Goal: Information Seeking & Learning: Learn about a topic

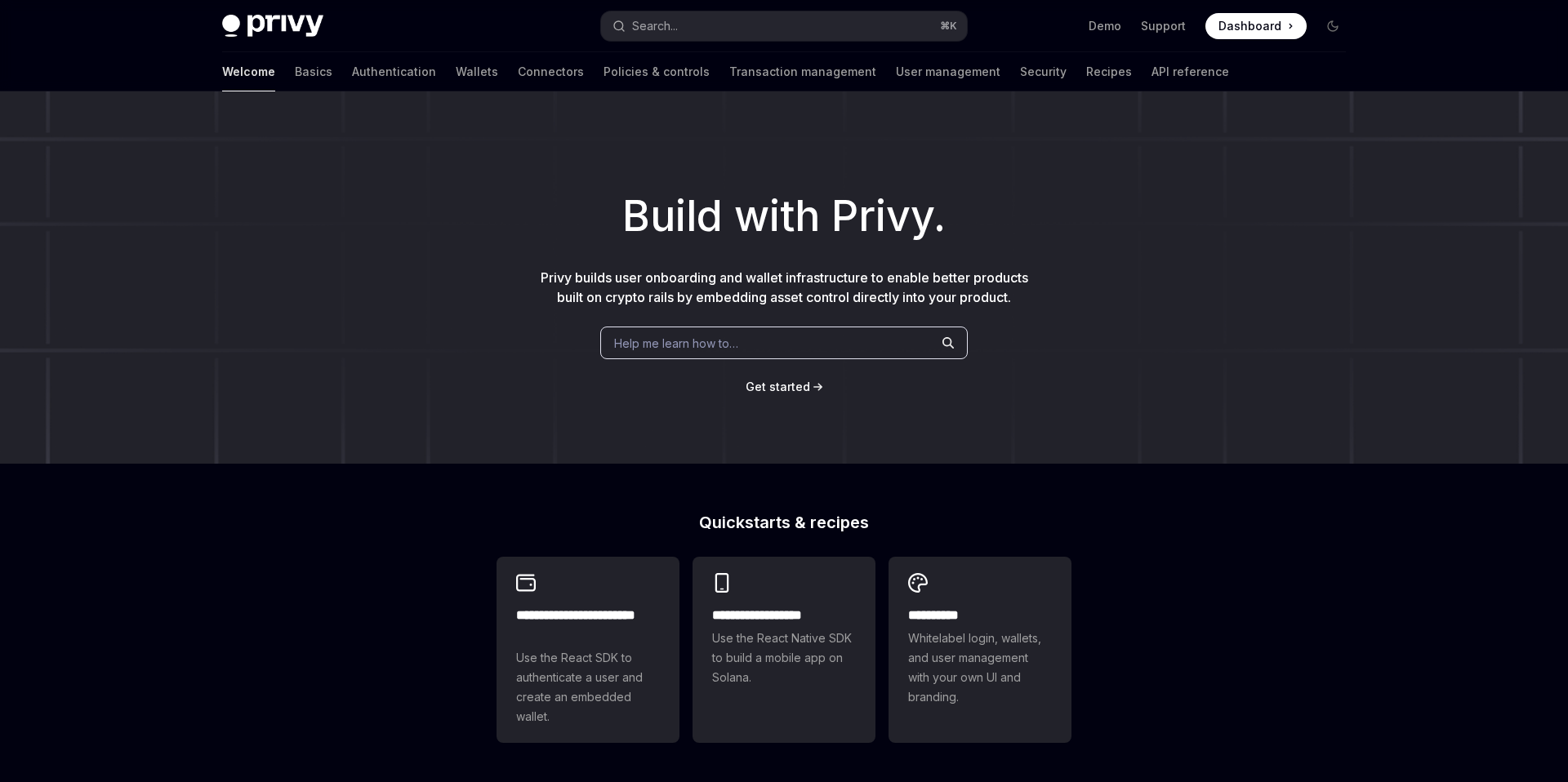
scroll to position [540, 0]
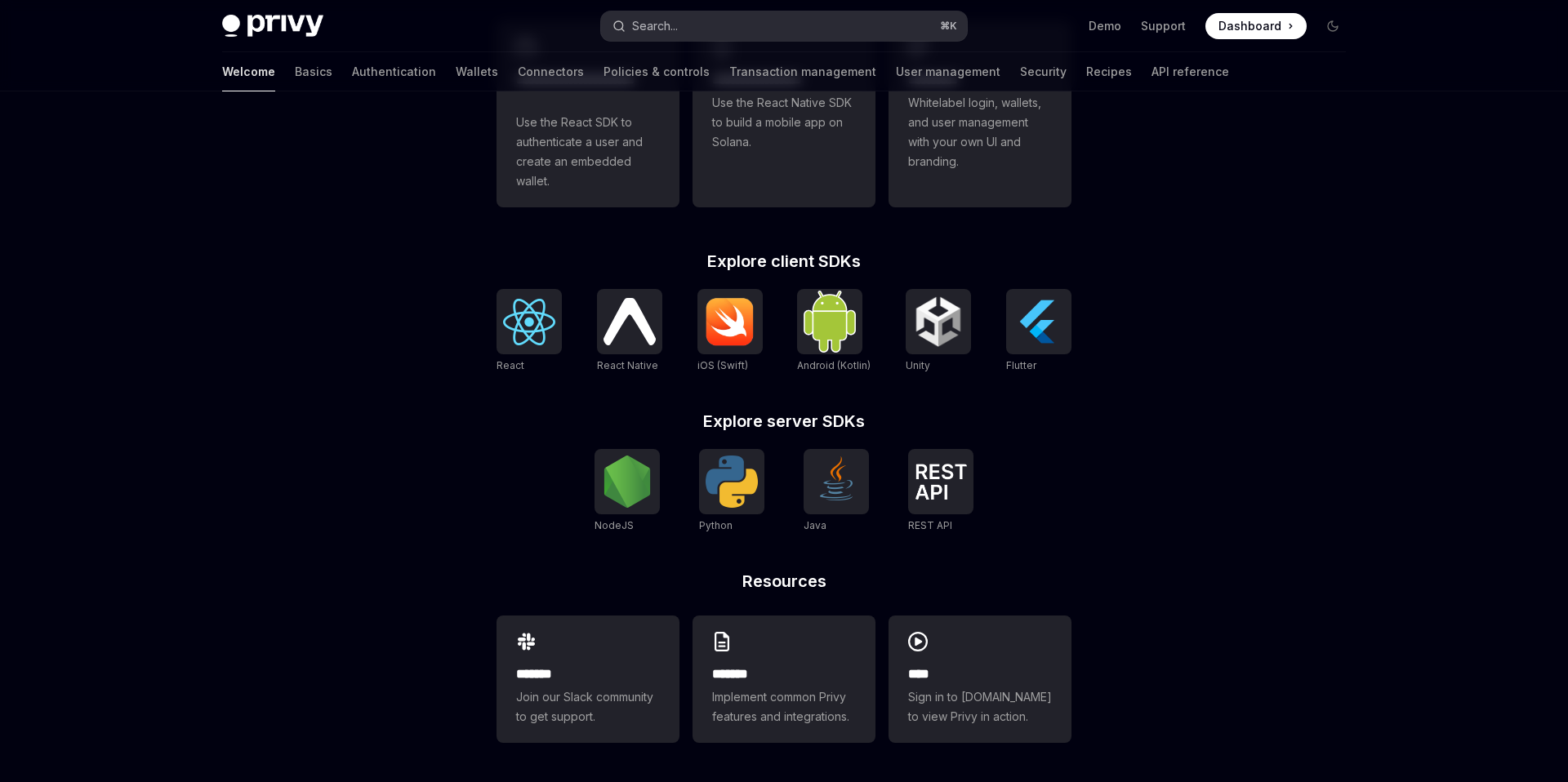
click at [758, 26] on button "Search... ⌘ K" at bounding box center [783, 26] width 365 height 29
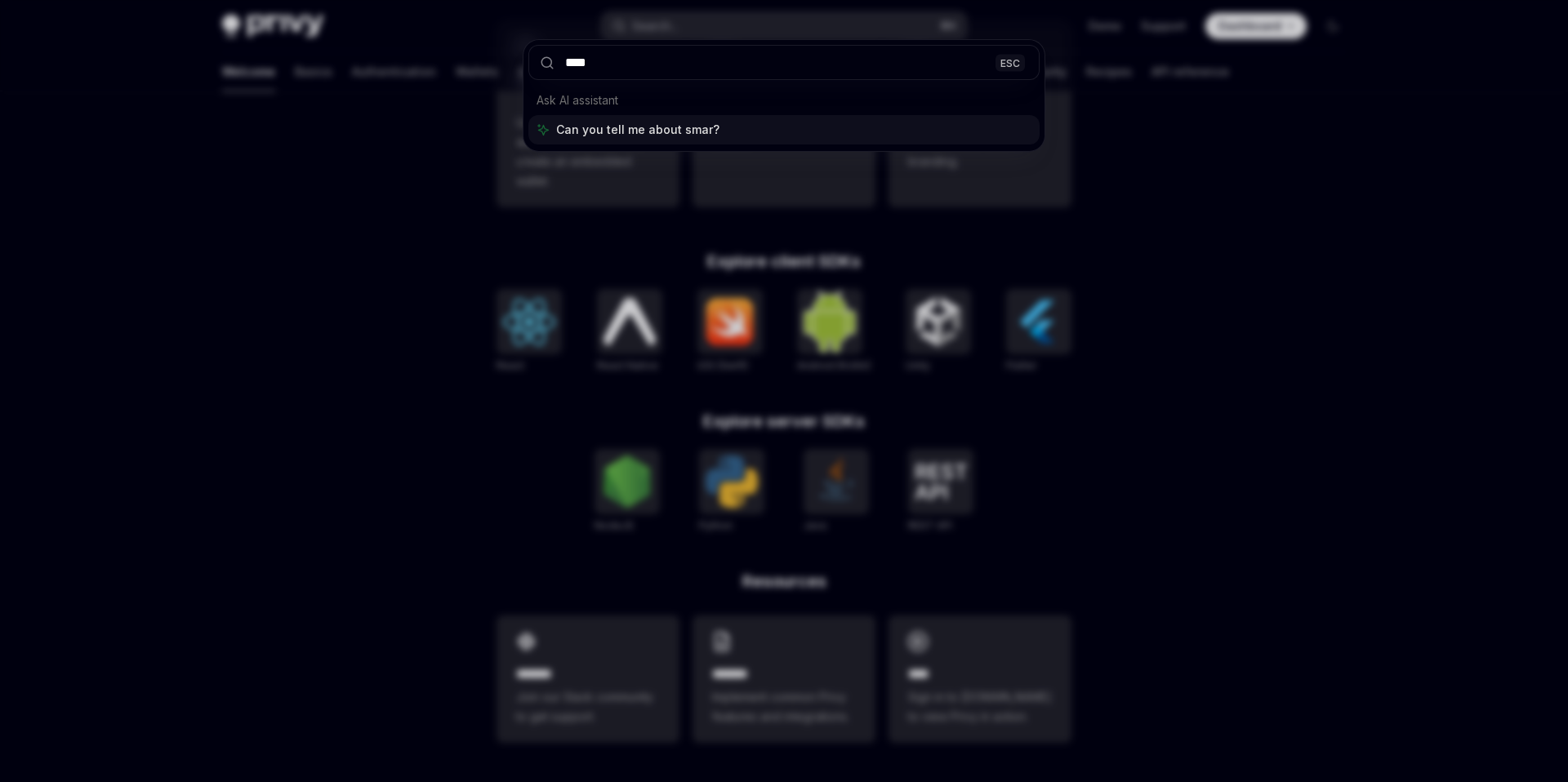
type input "*****"
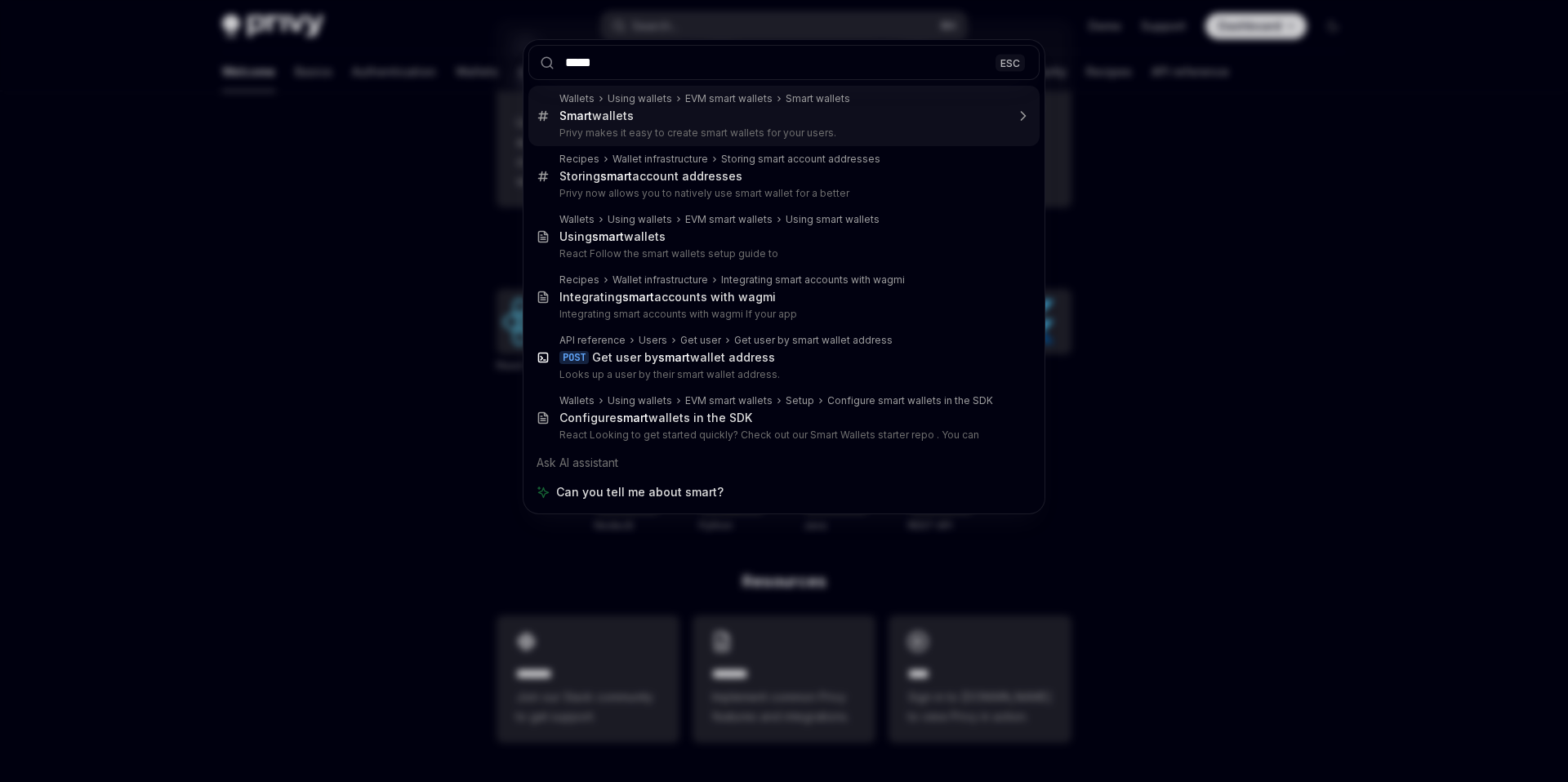
type textarea "*"
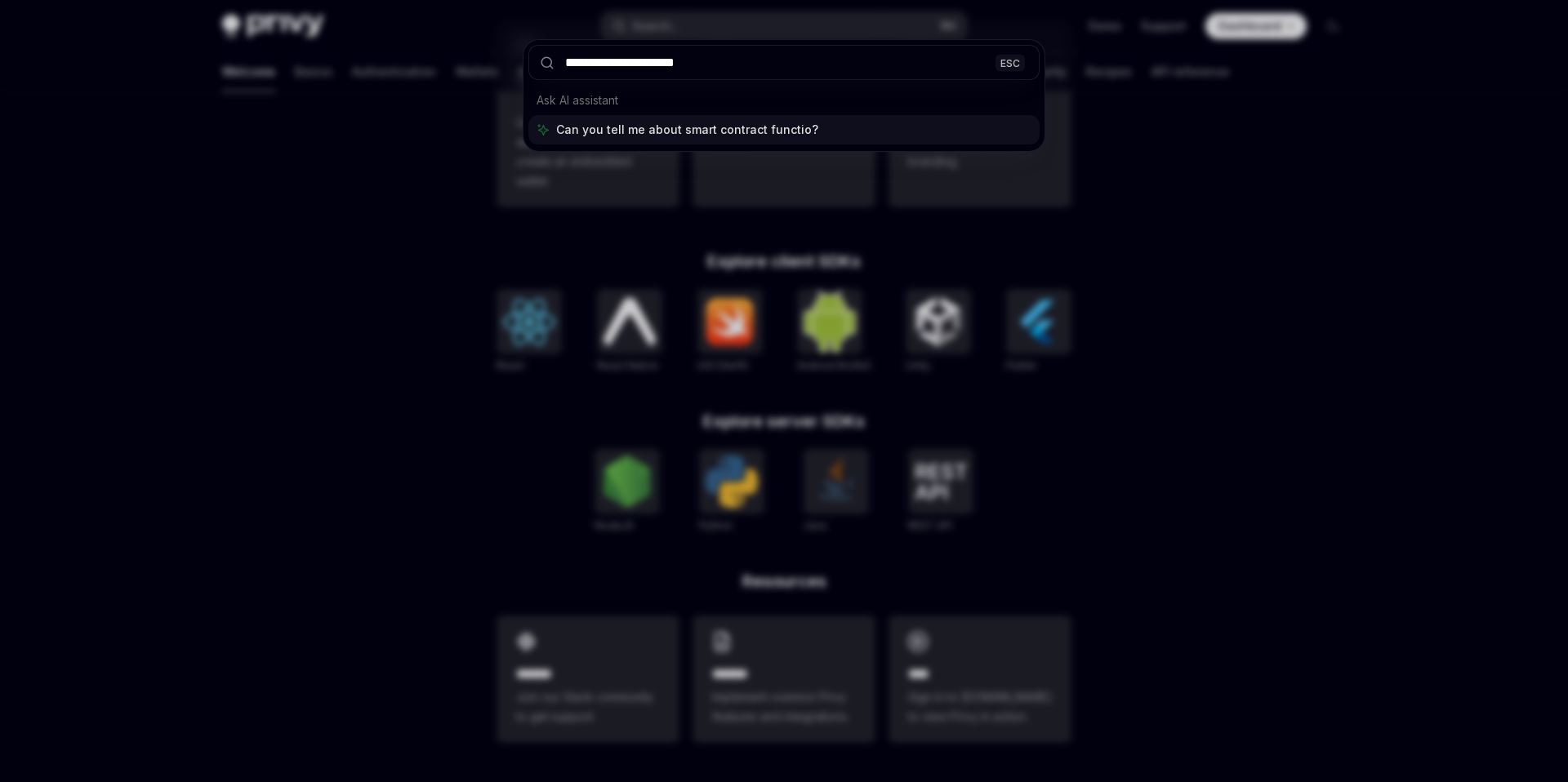
type input "**********"
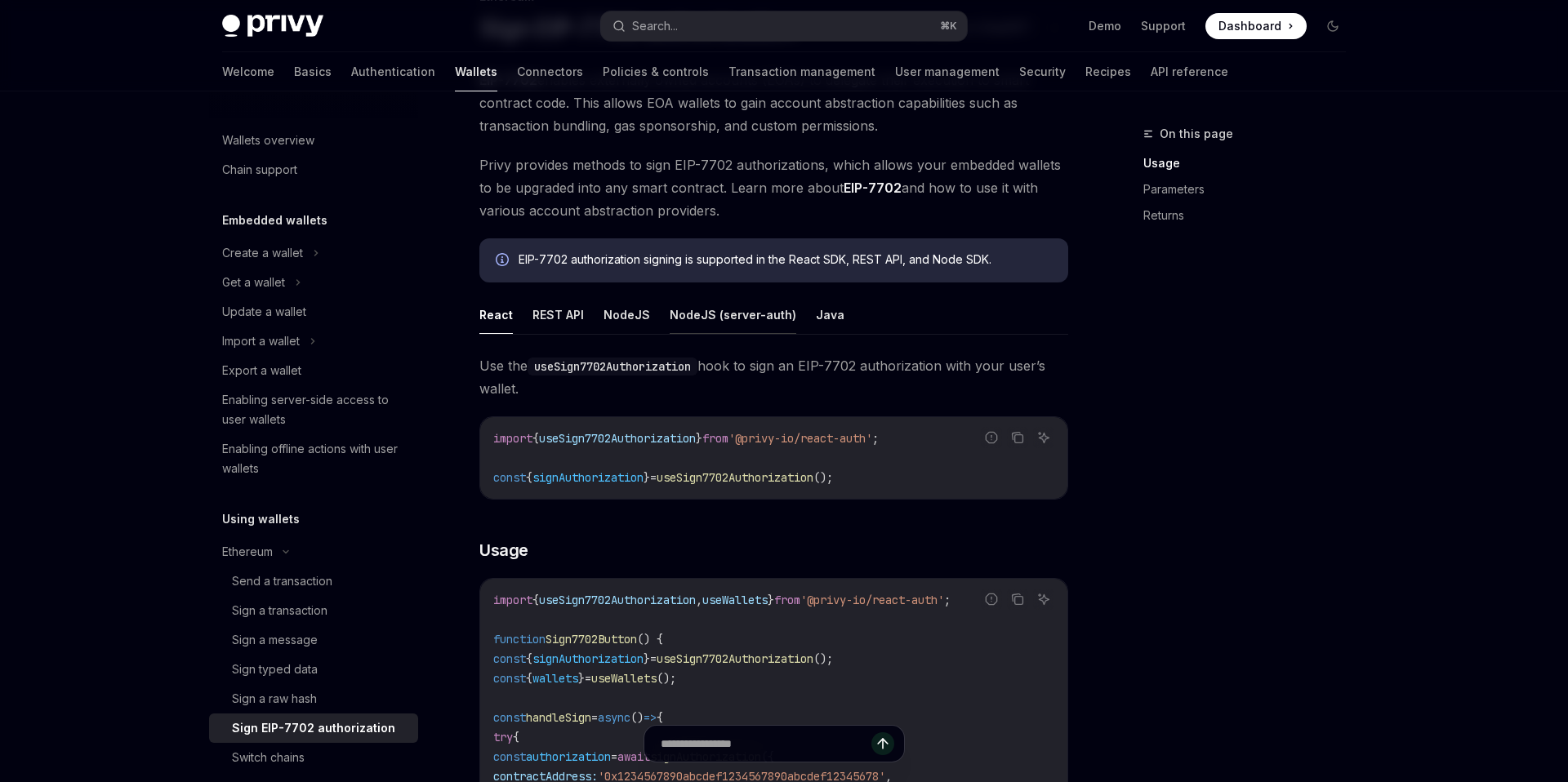
scroll to position [141, 0]
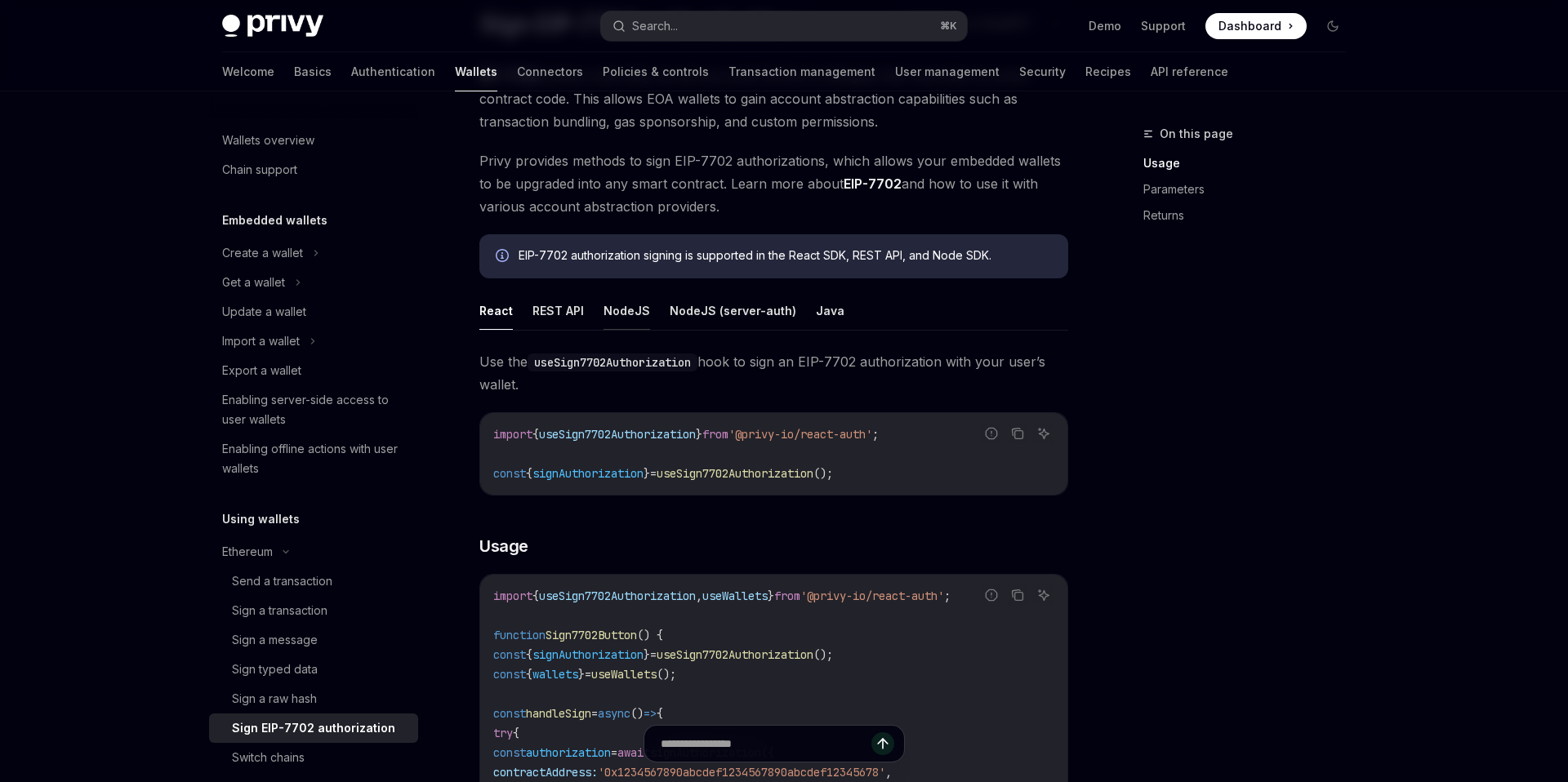
click at [644, 312] on button "NodeJS" at bounding box center [626, 310] width 47 height 38
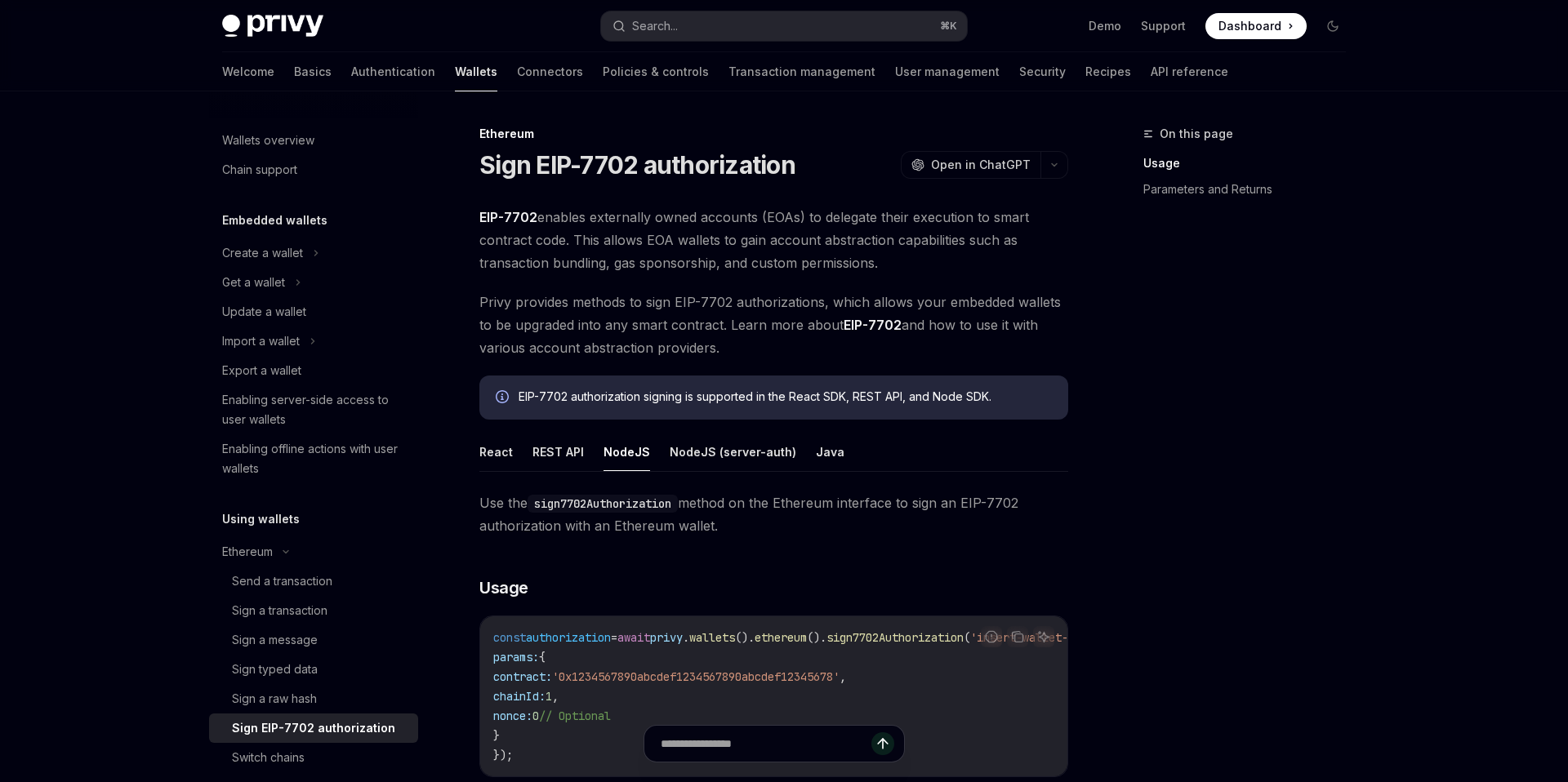
click at [260, 62] on div "Welcome Basics Authentication Wallets Connectors Policies & controls Transactio…" at bounding box center [725, 71] width 1006 height 39
click at [294, 70] on link "Basics" at bounding box center [313, 71] width 38 height 39
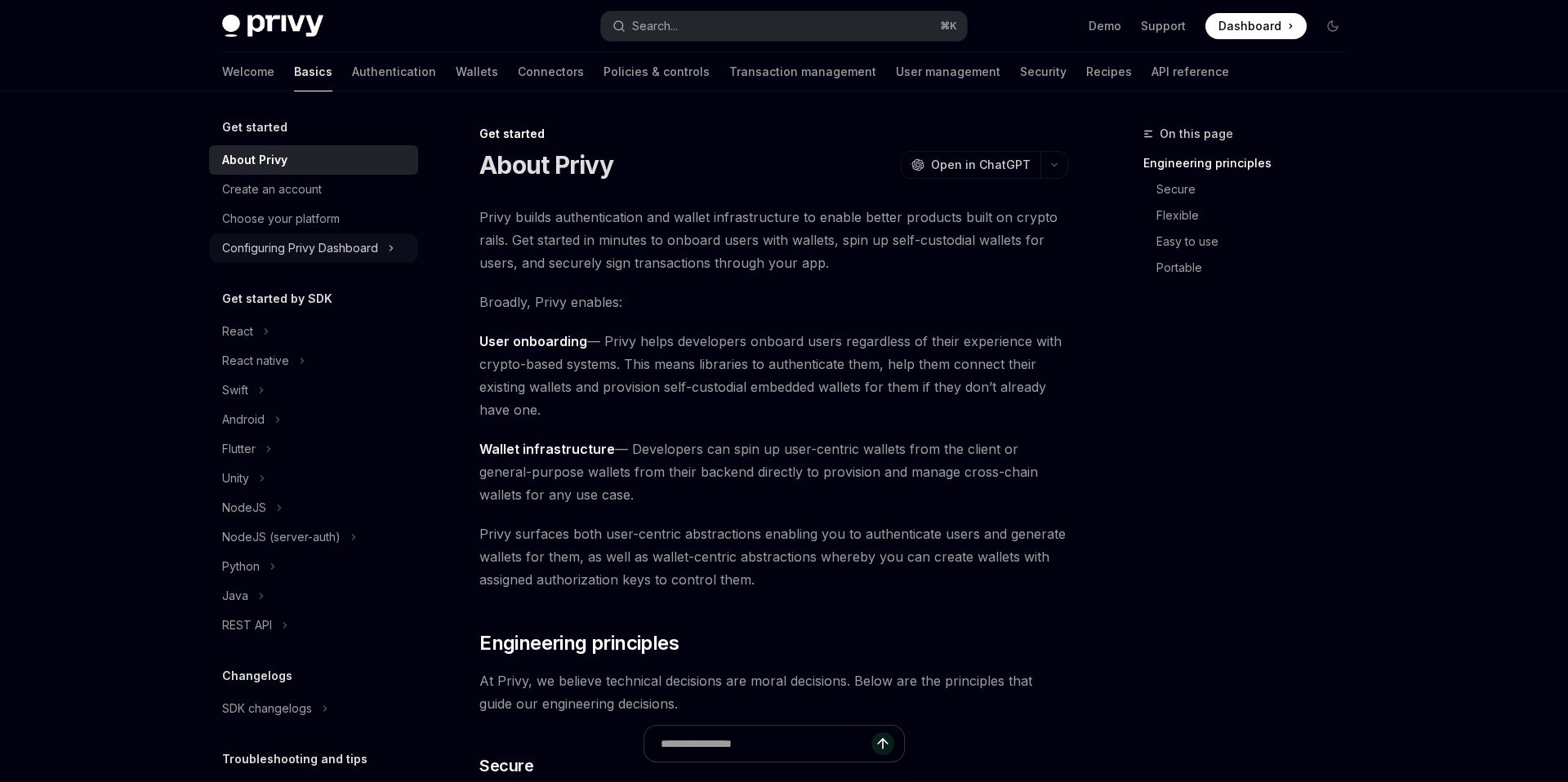
click at [378, 251] on div "Configuring Privy Dashboard" at bounding box center [313, 248] width 209 height 29
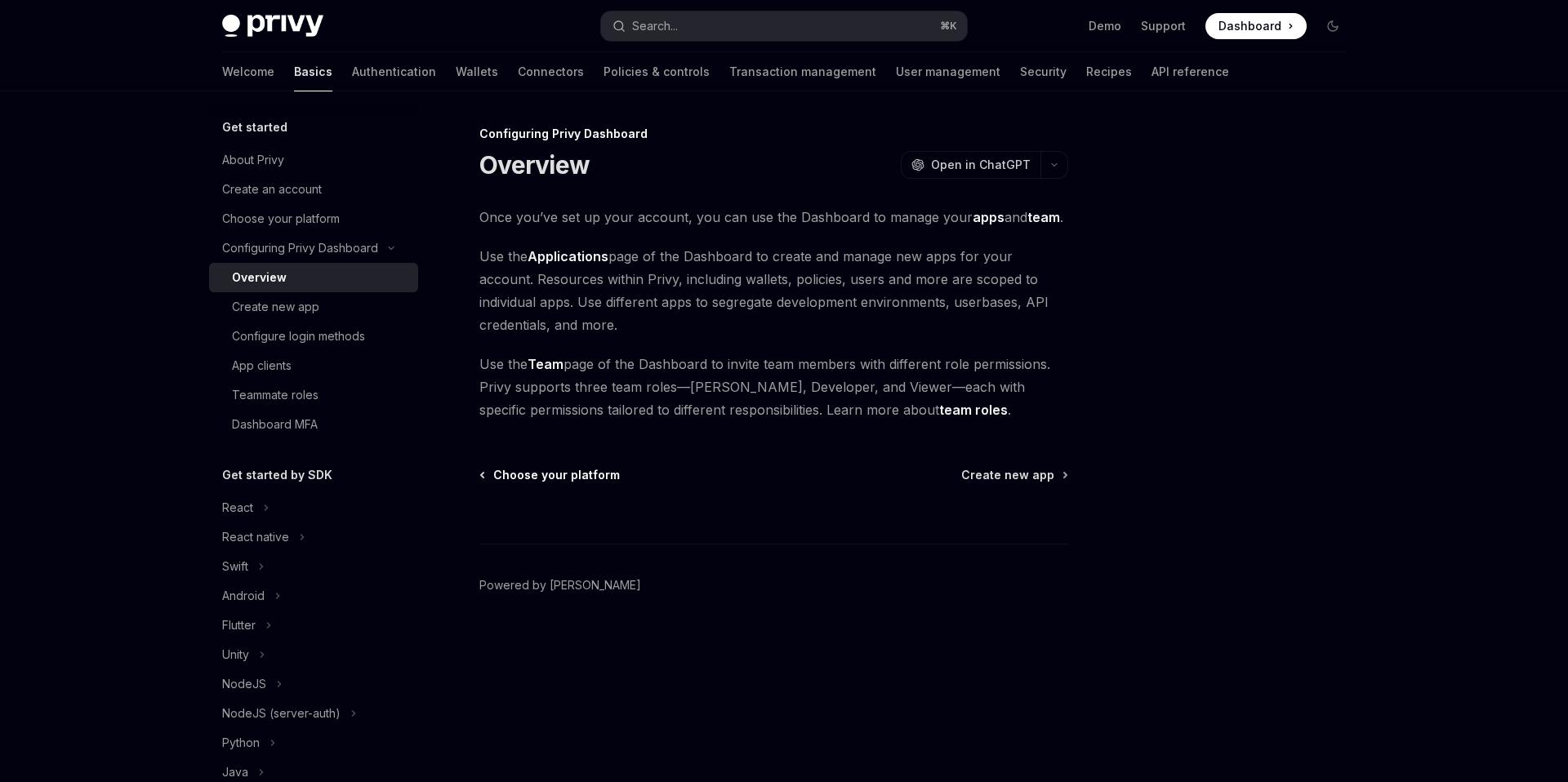
click at [564, 470] on span "Choose your platform" at bounding box center [556, 475] width 126 height 16
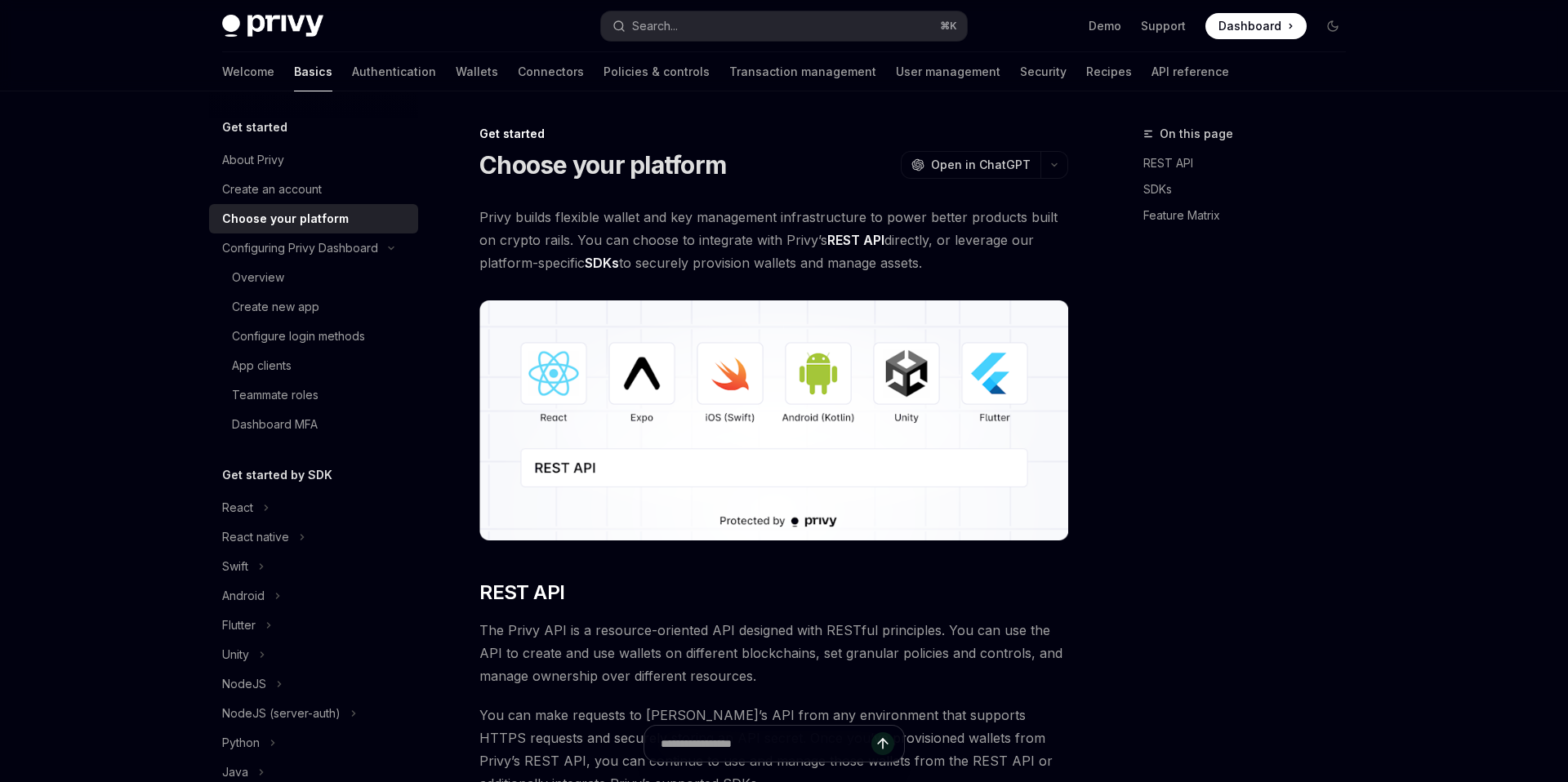
type textarea "*"
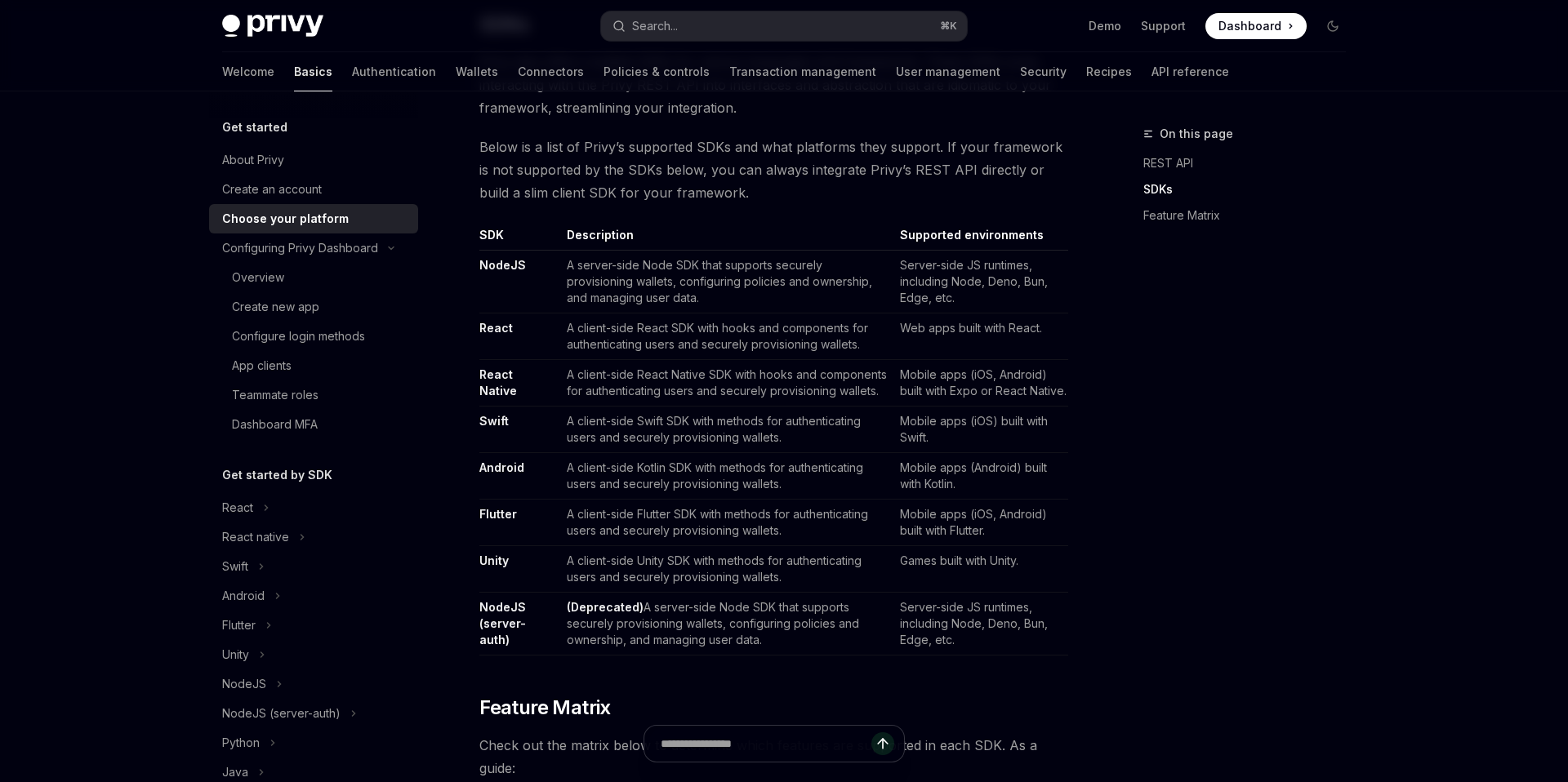
scroll to position [894, 0]
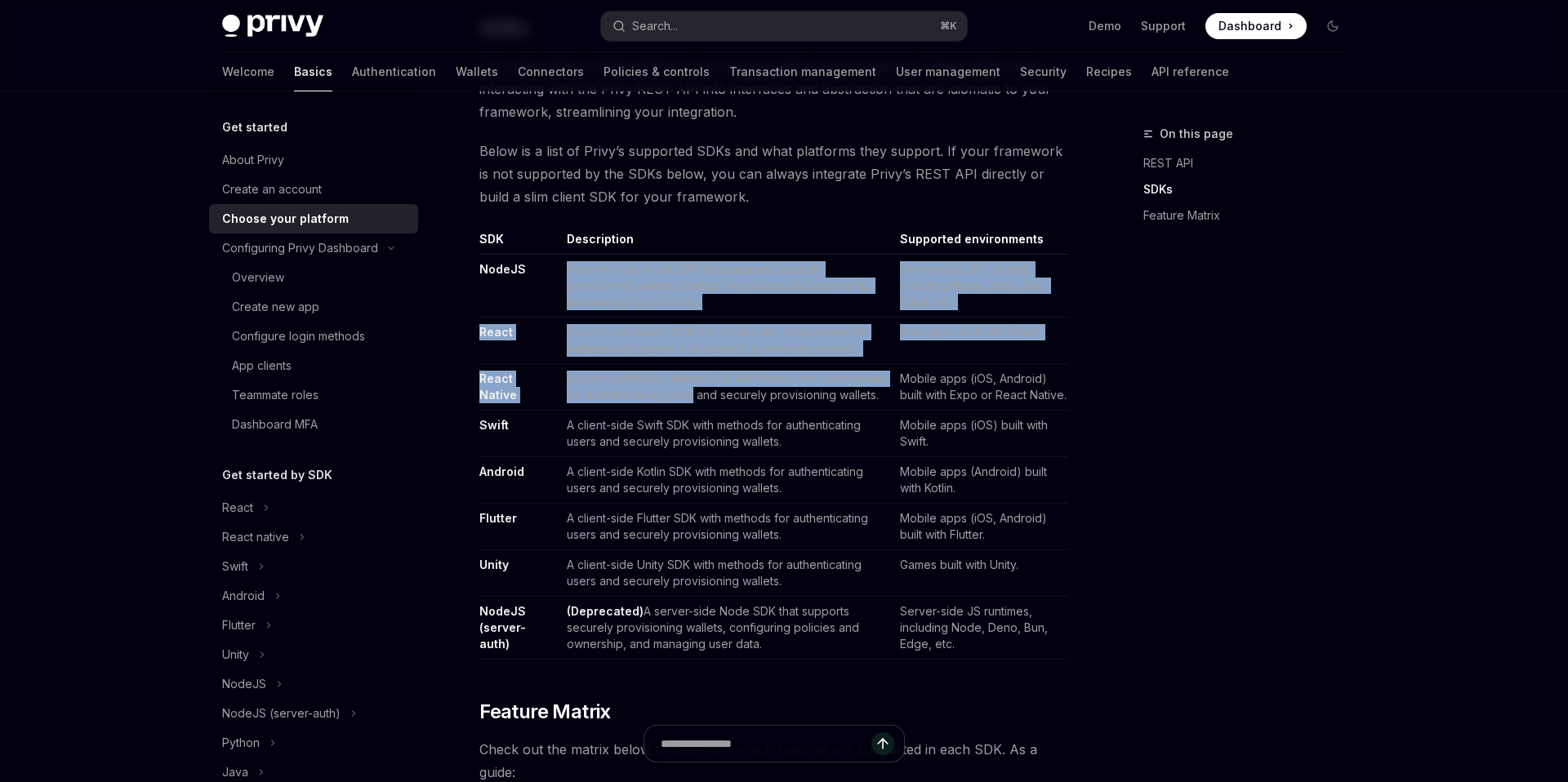
drag, startPoint x: 706, startPoint y: 260, endPoint x: 692, endPoint y: 396, distance: 136.7
click at [693, 399] on tbody "NodeJS A server-side Node SDK that supports securely provisioning wallets, conf…" at bounding box center [774, 456] width 588 height 405
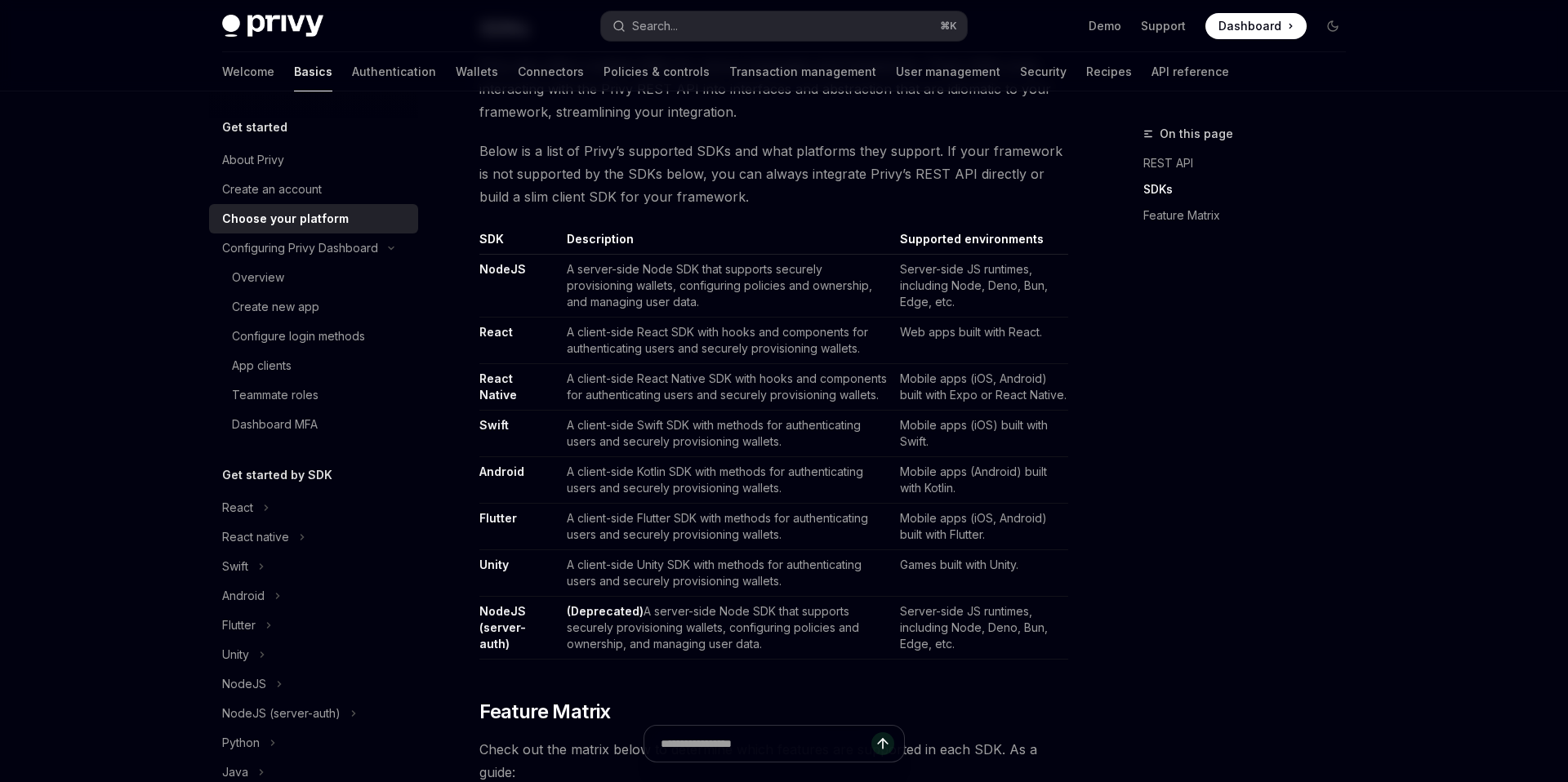
click at [692, 371] on td "A client-side React Native SDK with hooks and components for authenticating use…" at bounding box center [726, 387] width 333 height 47
click at [726, 17] on button "Search... ⌘ K" at bounding box center [783, 26] width 365 height 29
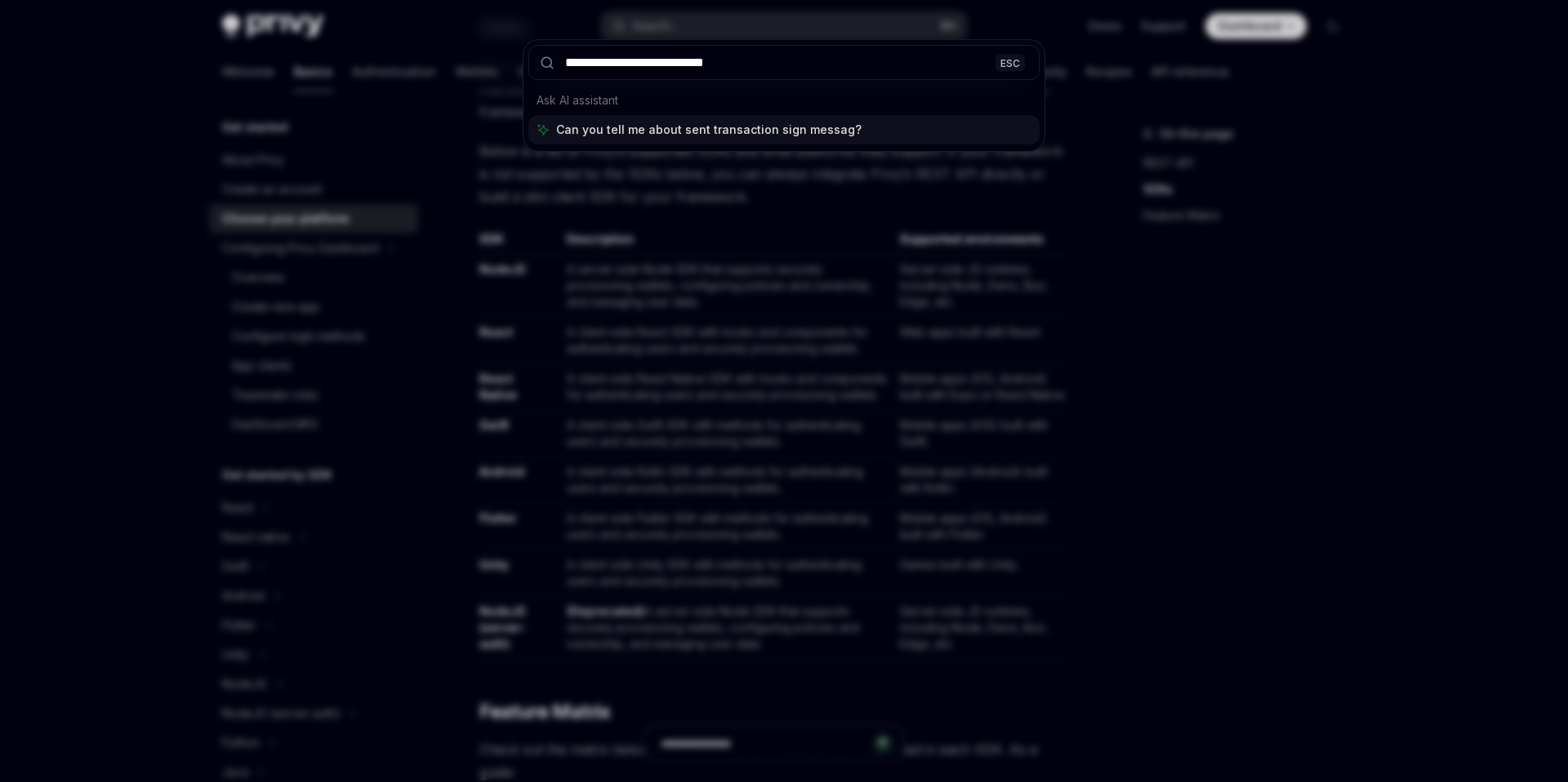
type input "**********"
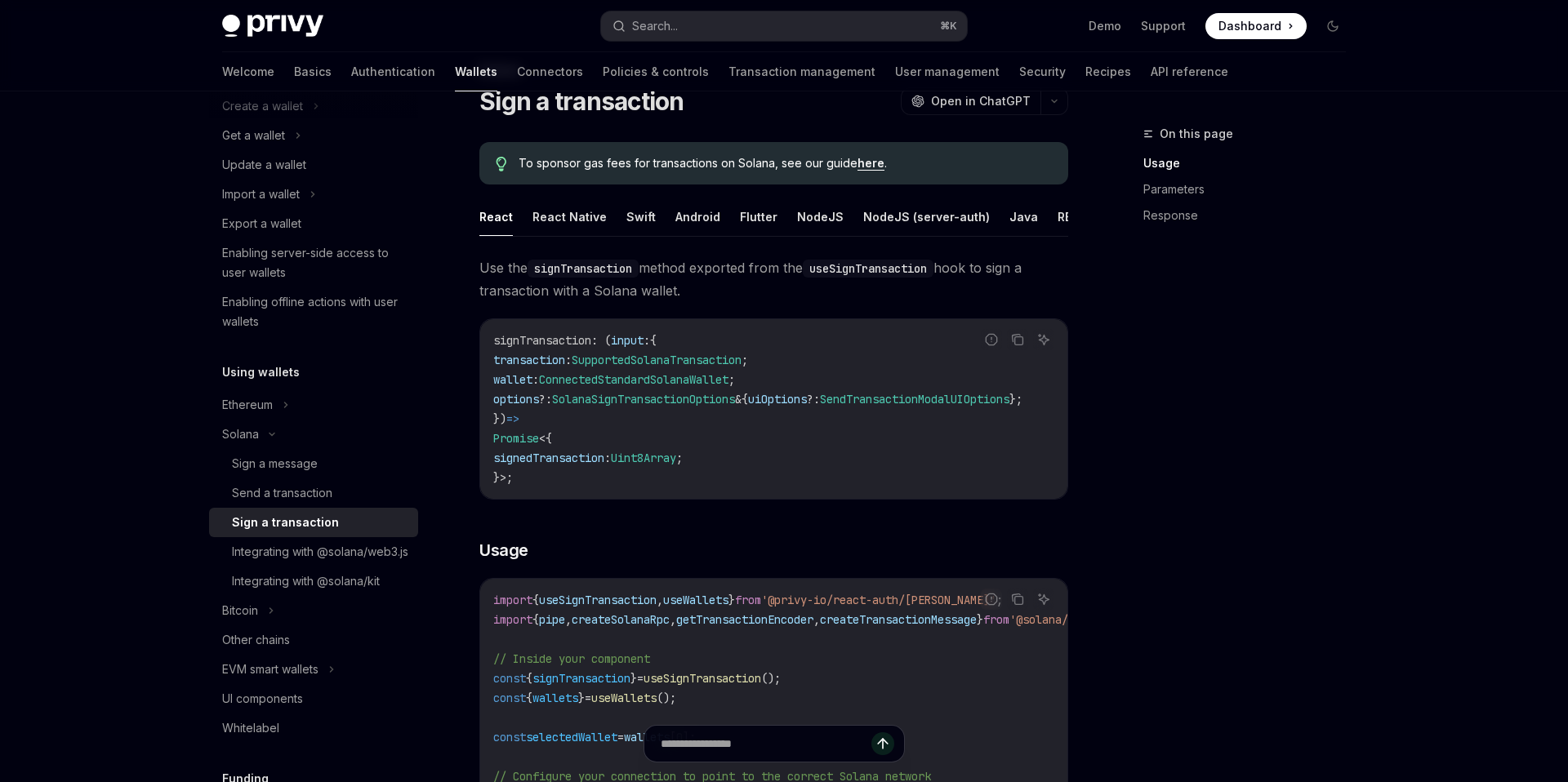
scroll to position [155, 0]
click at [286, 554] on div "Integrating with @solana/web3.js" at bounding box center [320, 544] width 177 height 20
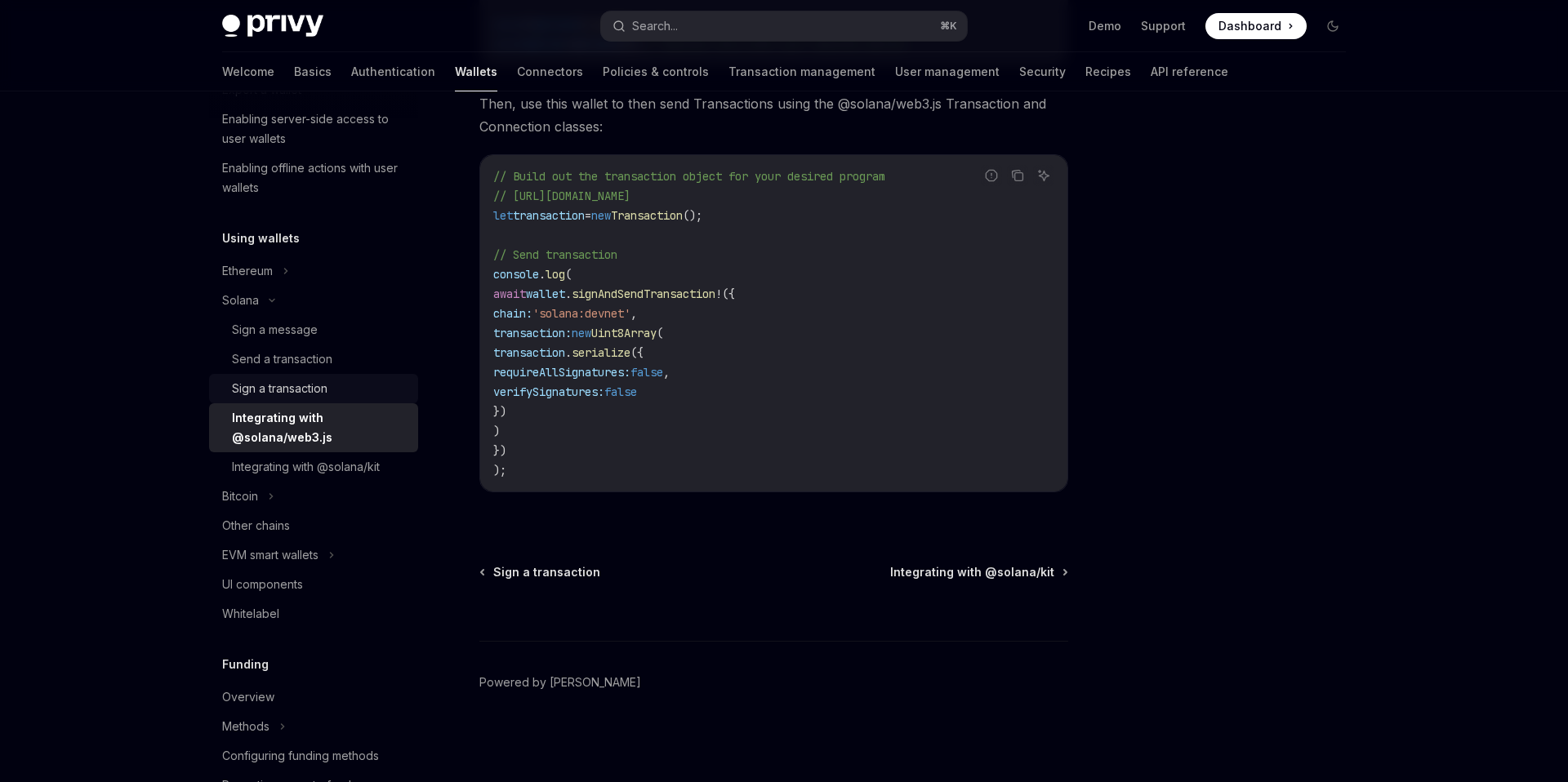
scroll to position [283, 0]
click at [291, 263] on div "Ethereum" at bounding box center [313, 269] width 209 height 29
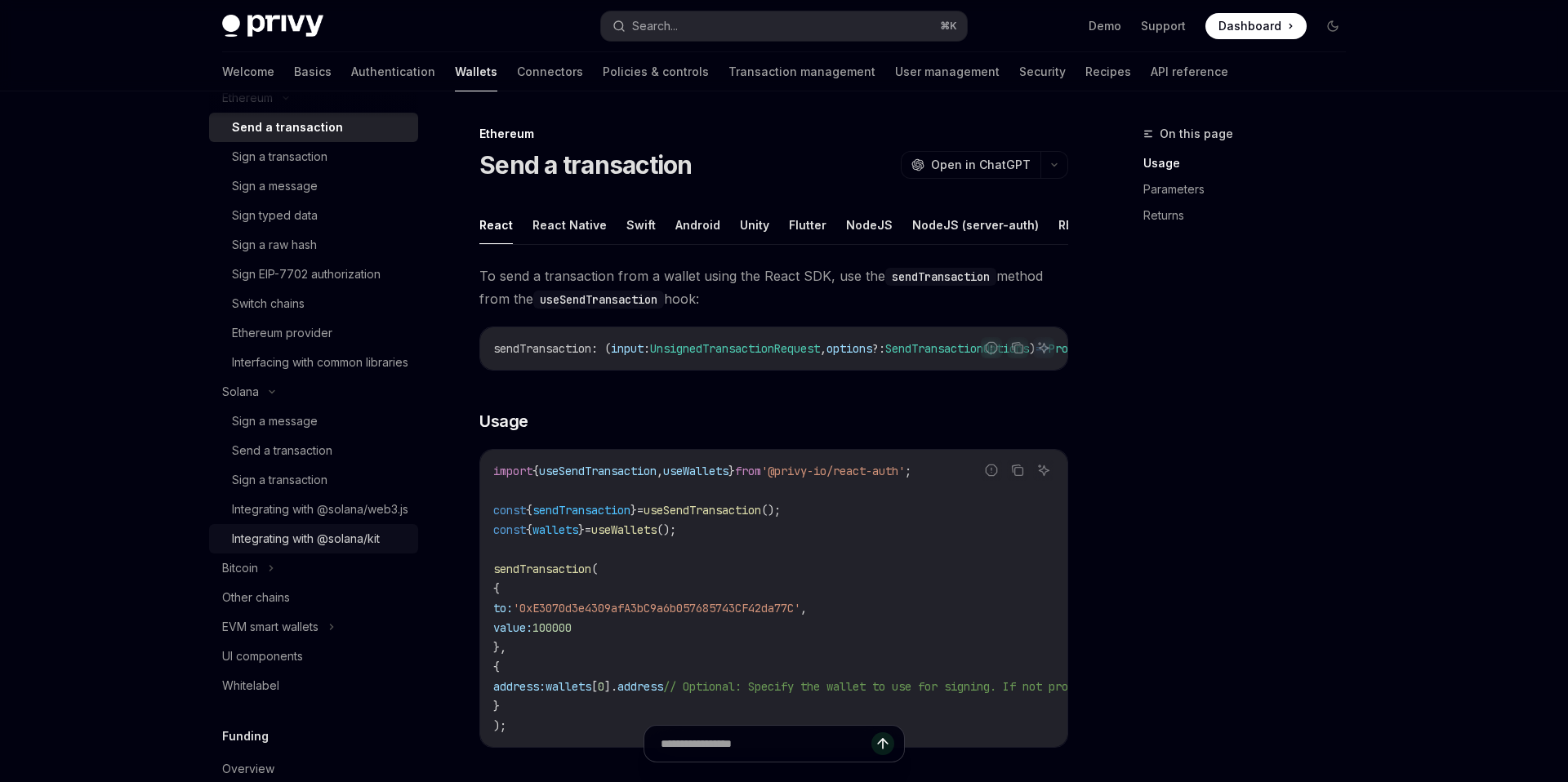
scroll to position [449, 0]
click at [260, 314] on div "Switch chains" at bounding box center [268, 308] width 73 height 20
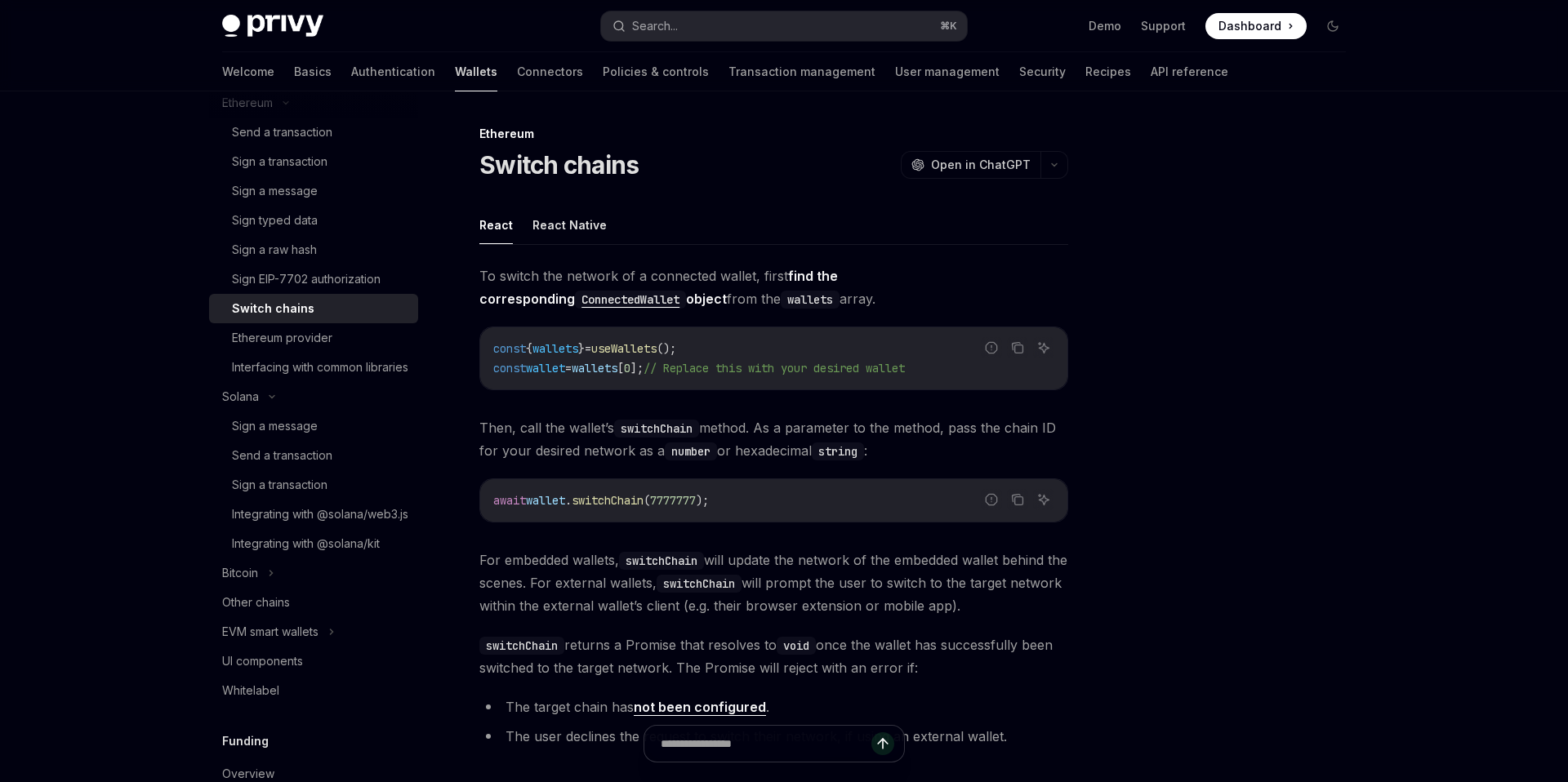
click at [455, 70] on link "Wallets" at bounding box center [476, 71] width 43 height 39
type textarea "*"
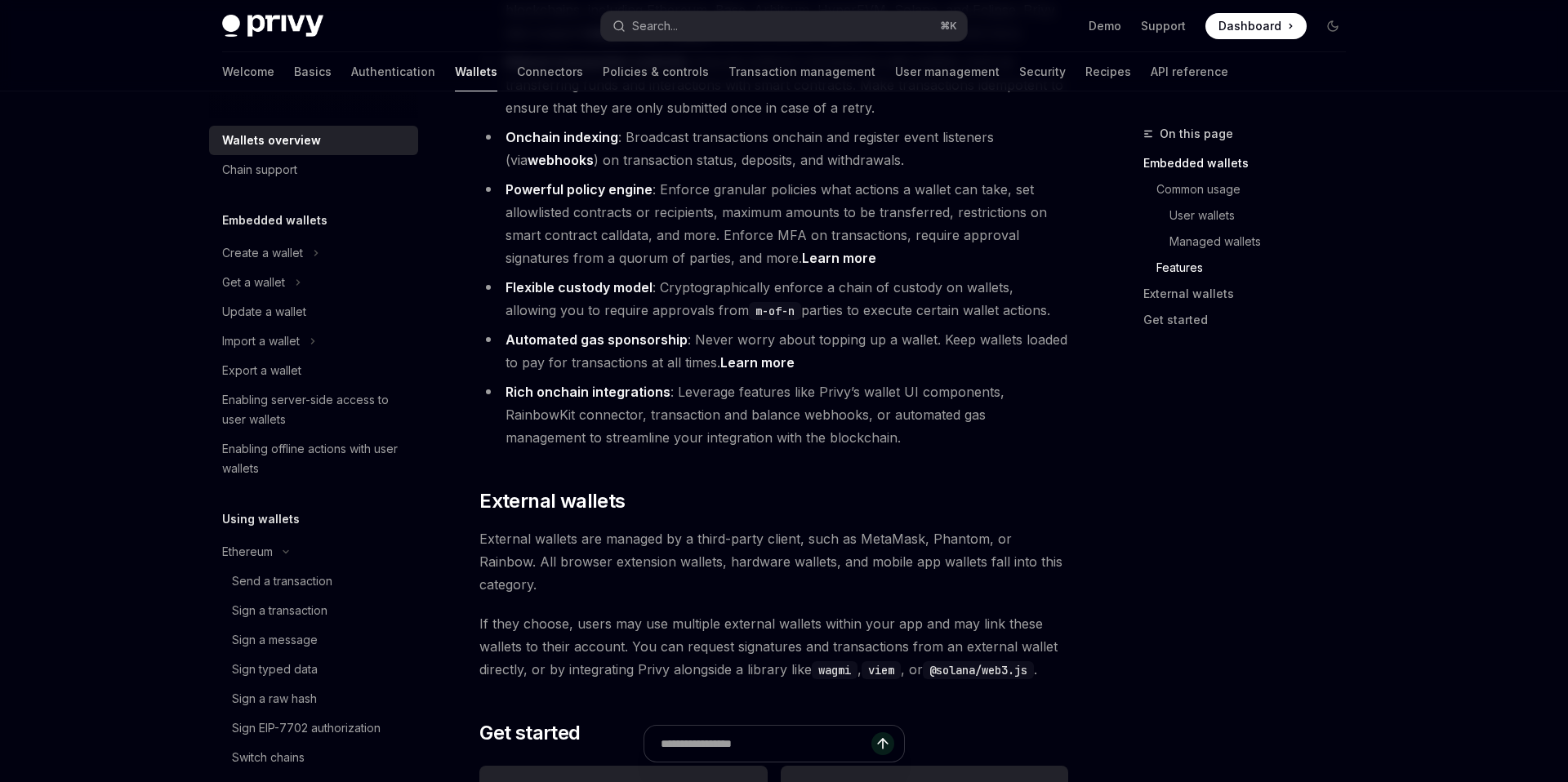
scroll to position [2049, 0]
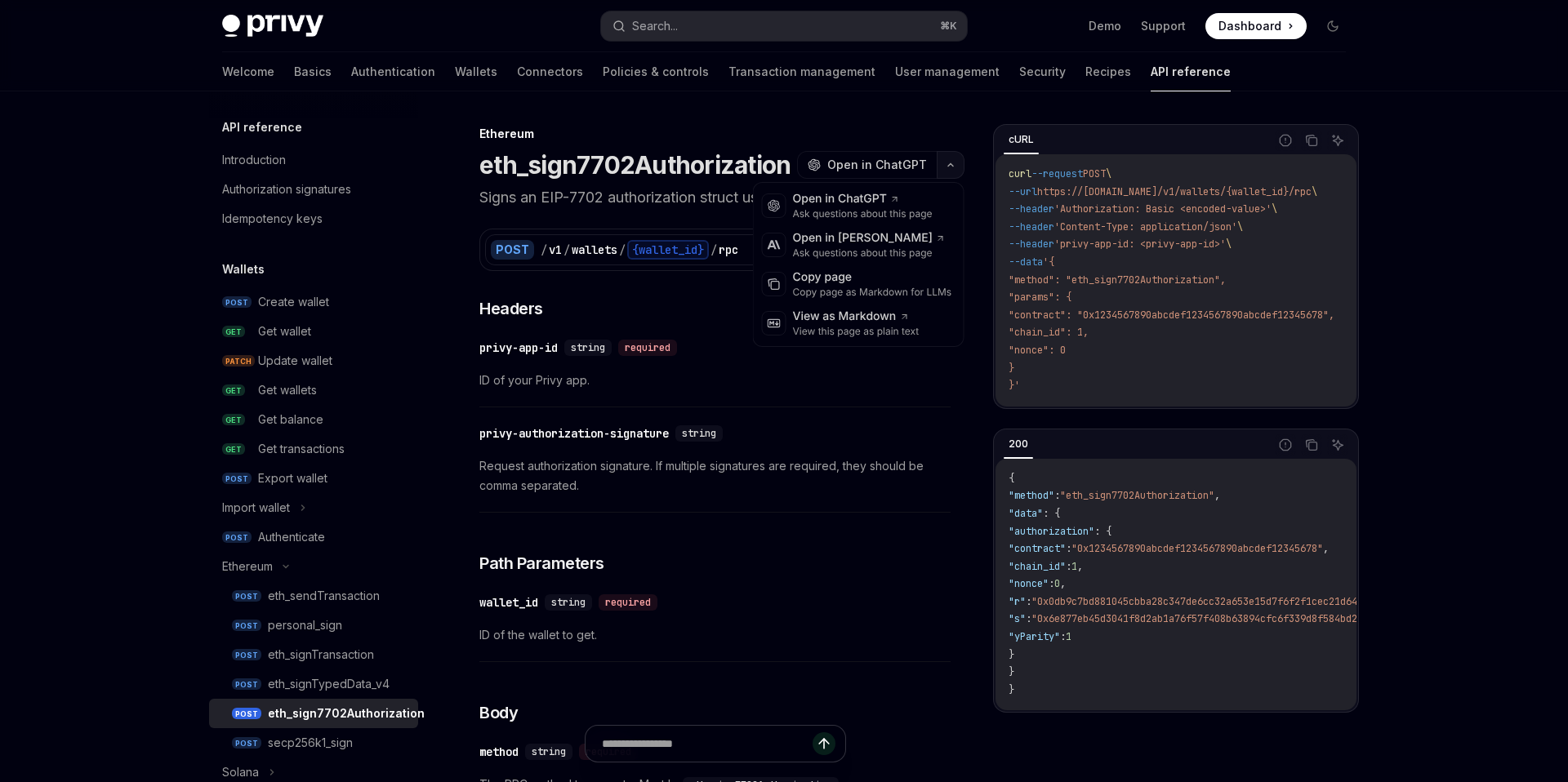
click at [952, 163] on icon "button" at bounding box center [950, 164] width 20 height 7
click at [895, 242] on div "Open in Claude" at bounding box center [868, 238] width 153 height 16
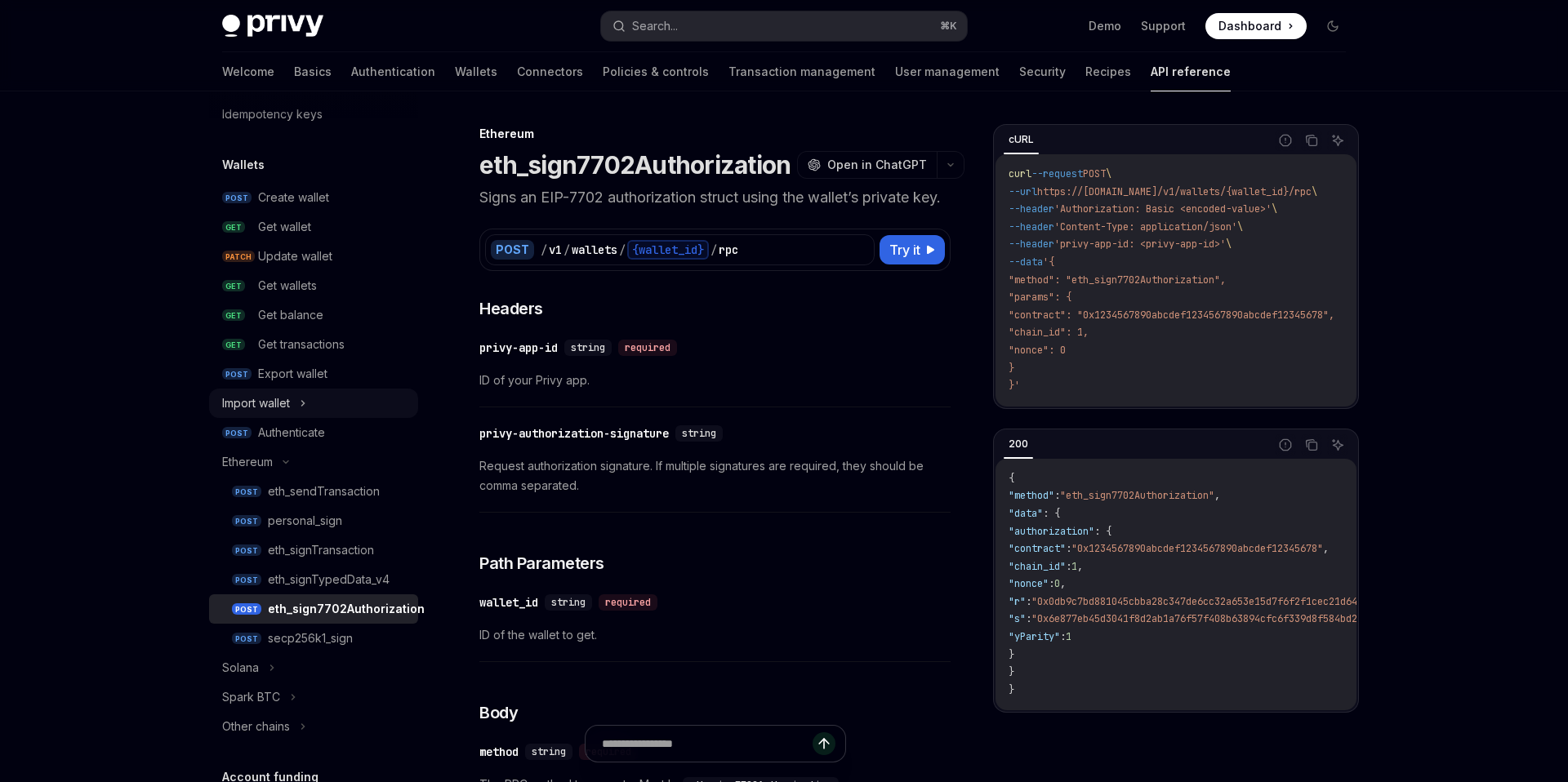
scroll to position [126, 0]
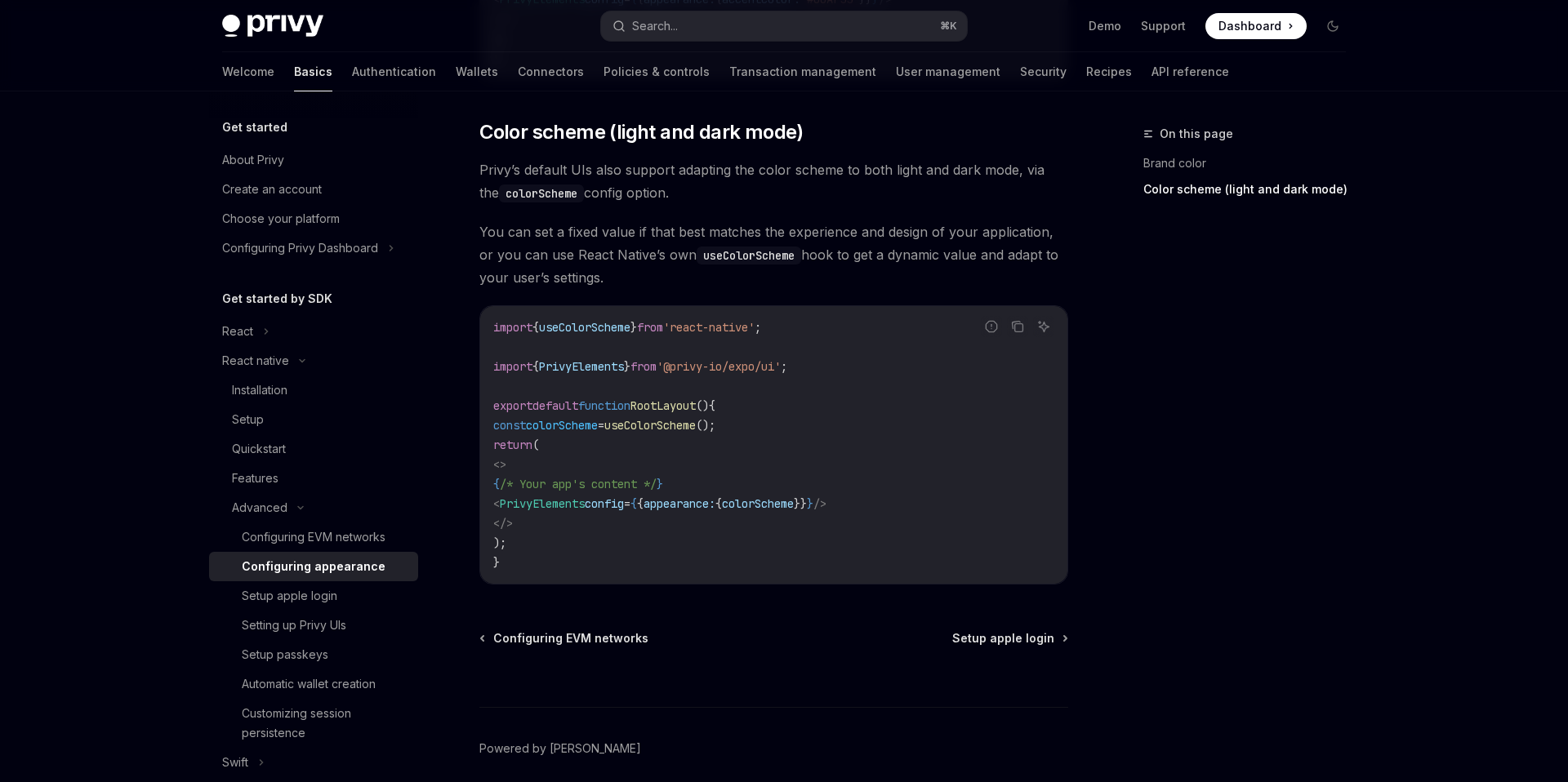
scroll to position [594, 0]
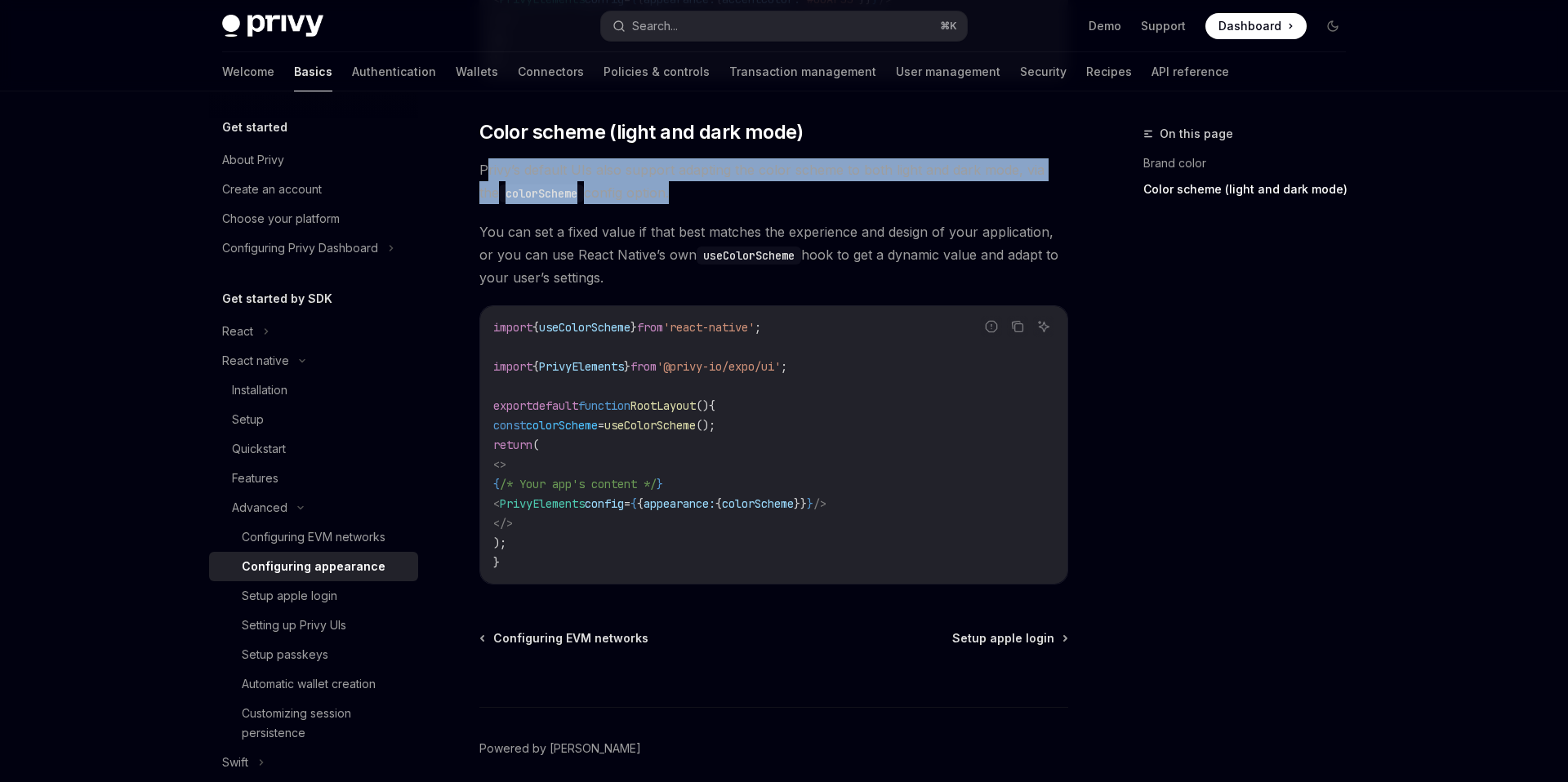
drag, startPoint x: 489, startPoint y: 172, endPoint x: 651, endPoint y: 188, distance: 162.8
click at [651, 190] on span "Privy’s default UIs also support adapting the color scheme to both light and da…" at bounding box center [774, 181] width 588 height 46
copy span "rivy’s default UIs also support adapting the color scheme to both light and dar…"
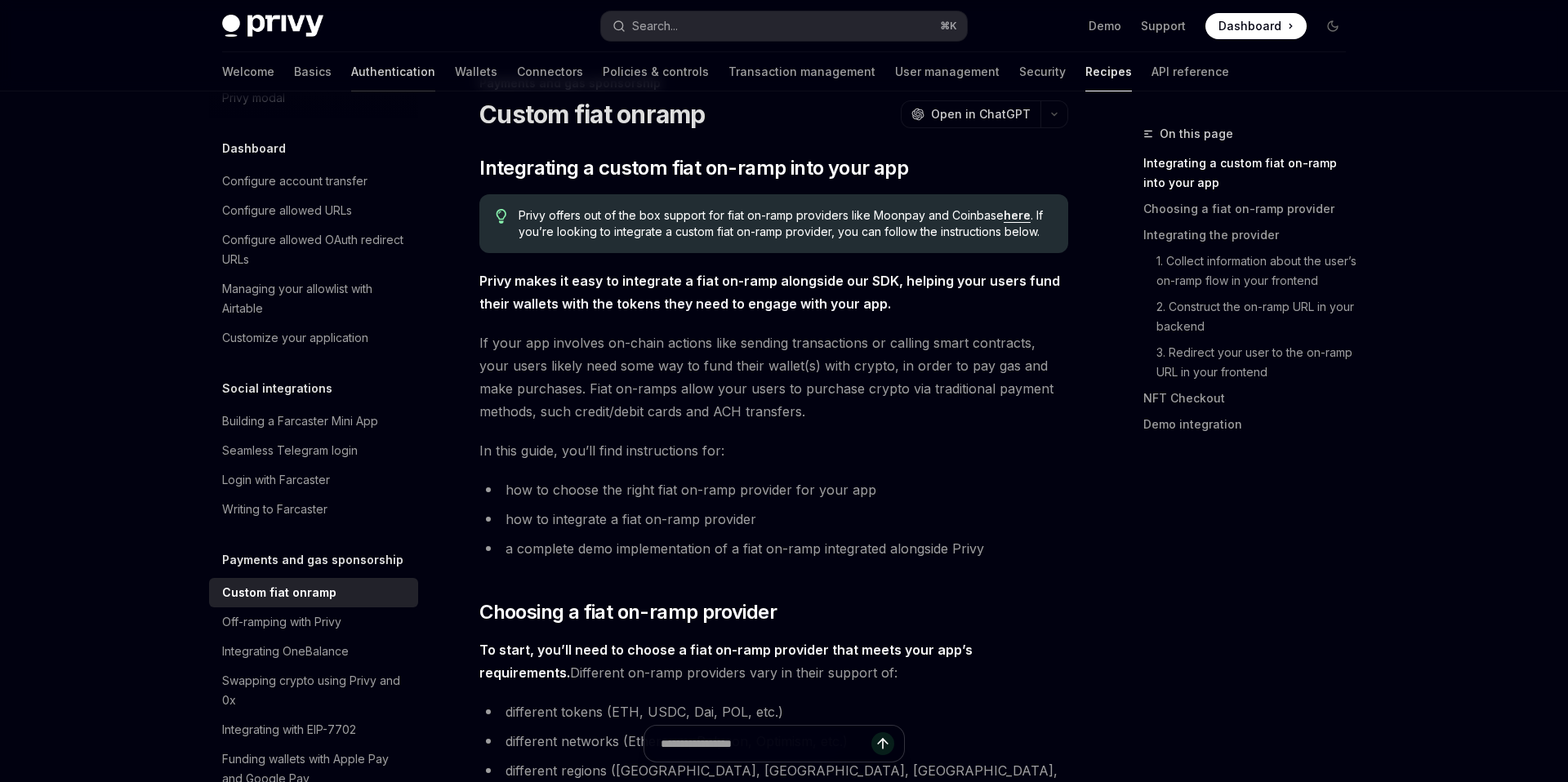
scroll to position [899, 0]
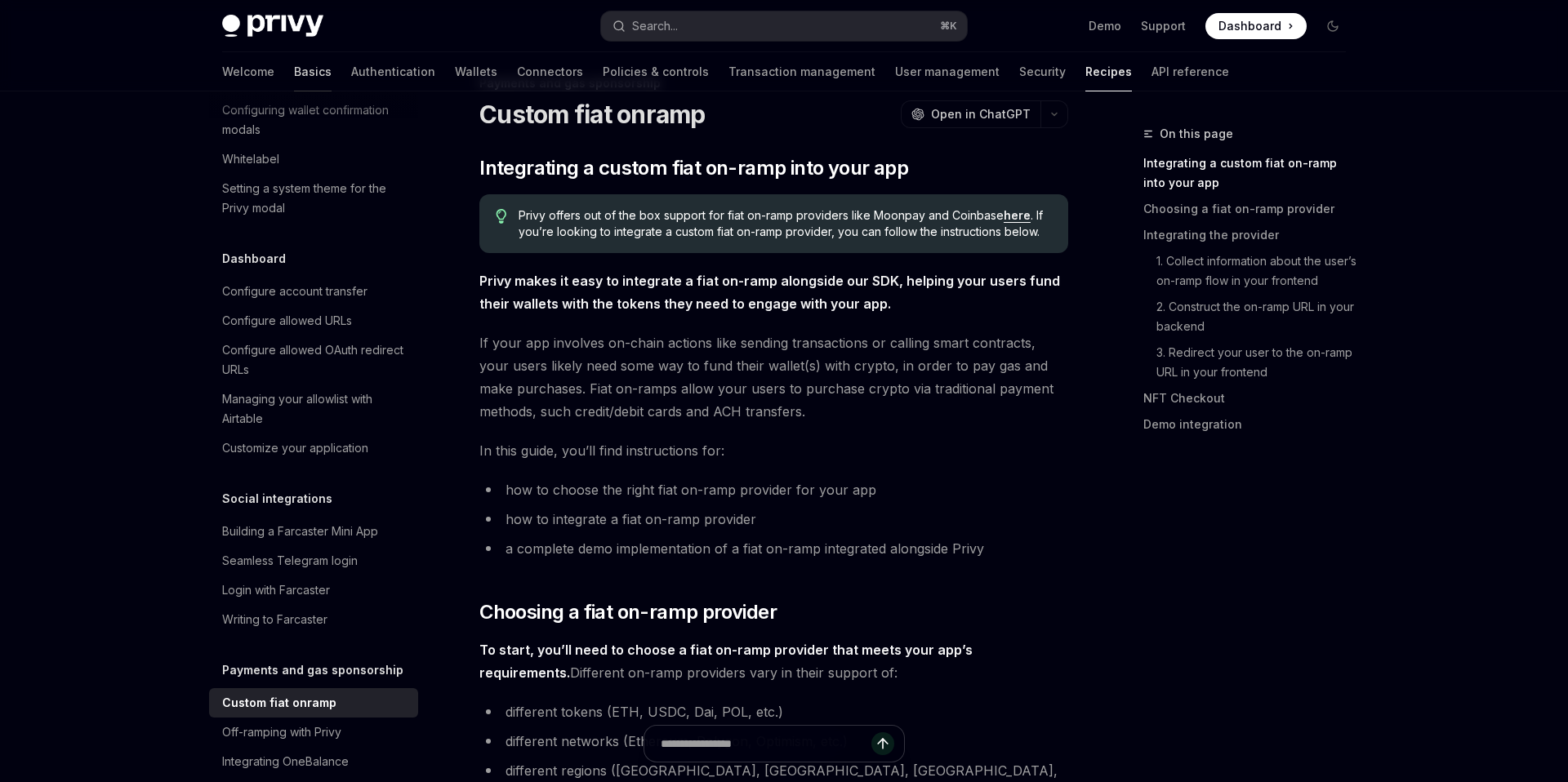
click at [294, 70] on link "Basics" at bounding box center [313, 71] width 38 height 39
type textarea "*"
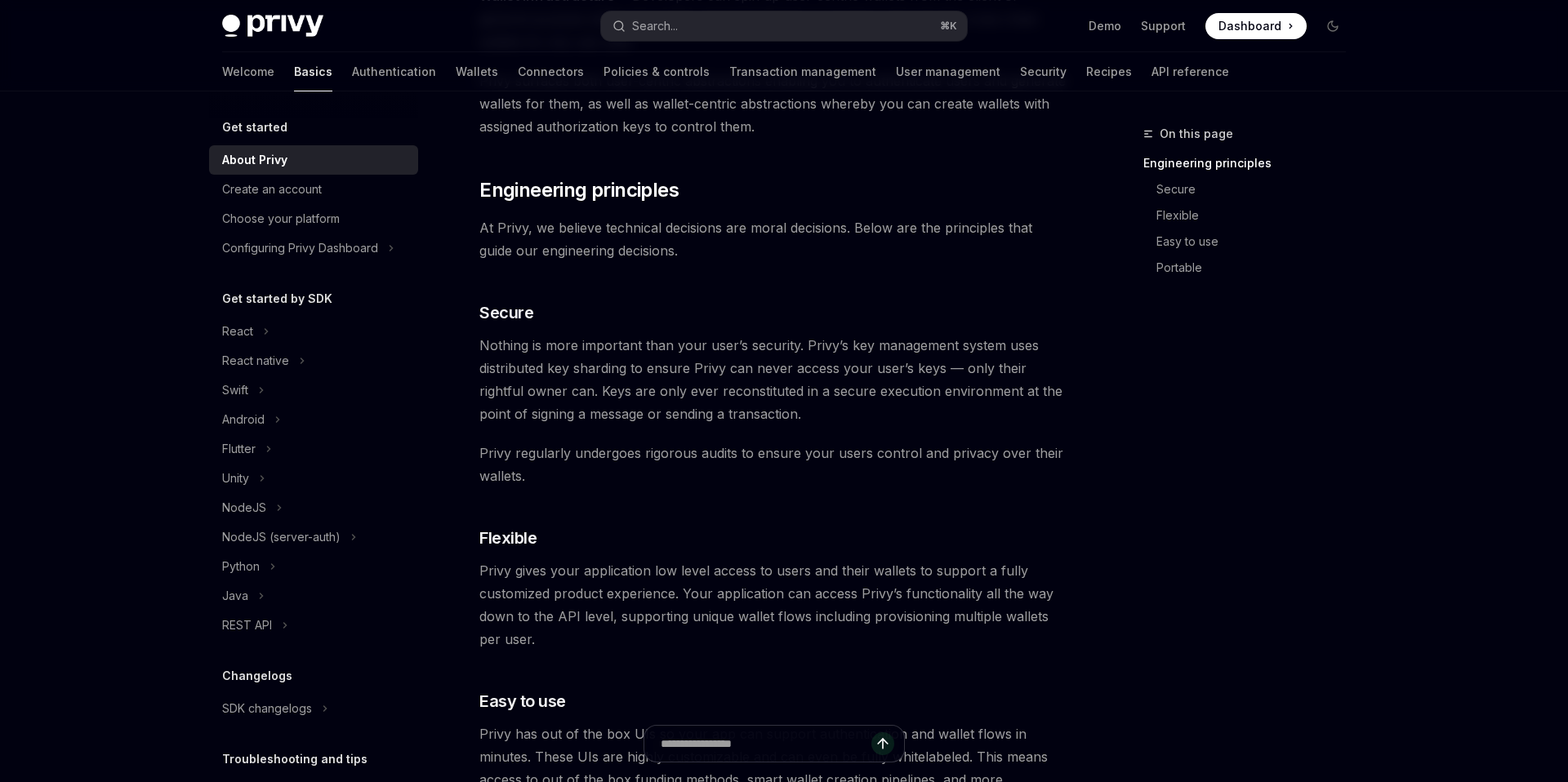
scroll to position [381, 0]
